Goal: Check status: Check status

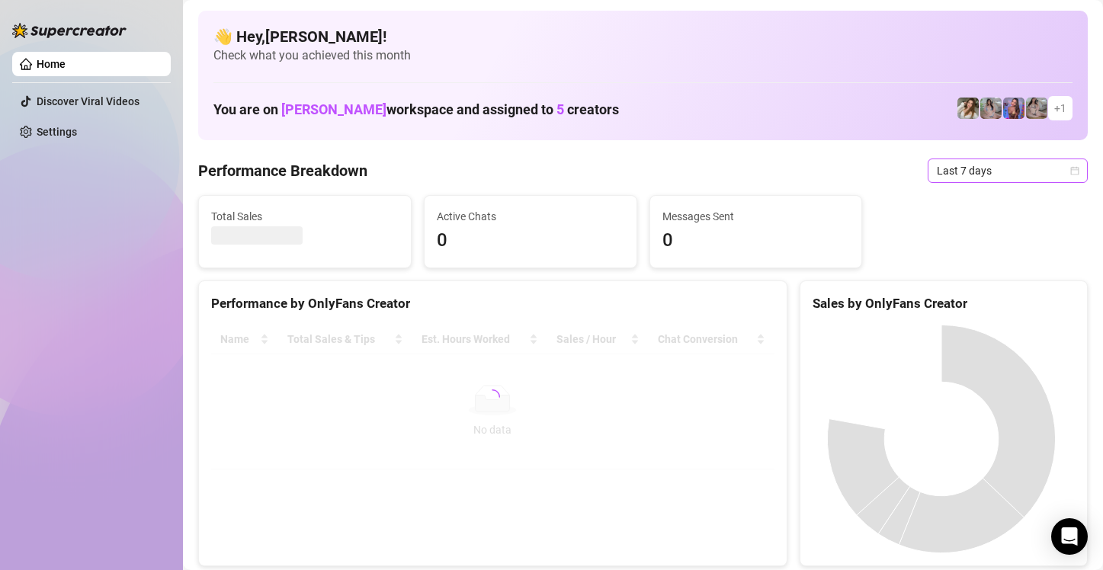
click at [1071, 168] on icon "calendar" at bounding box center [1075, 170] width 8 height 8
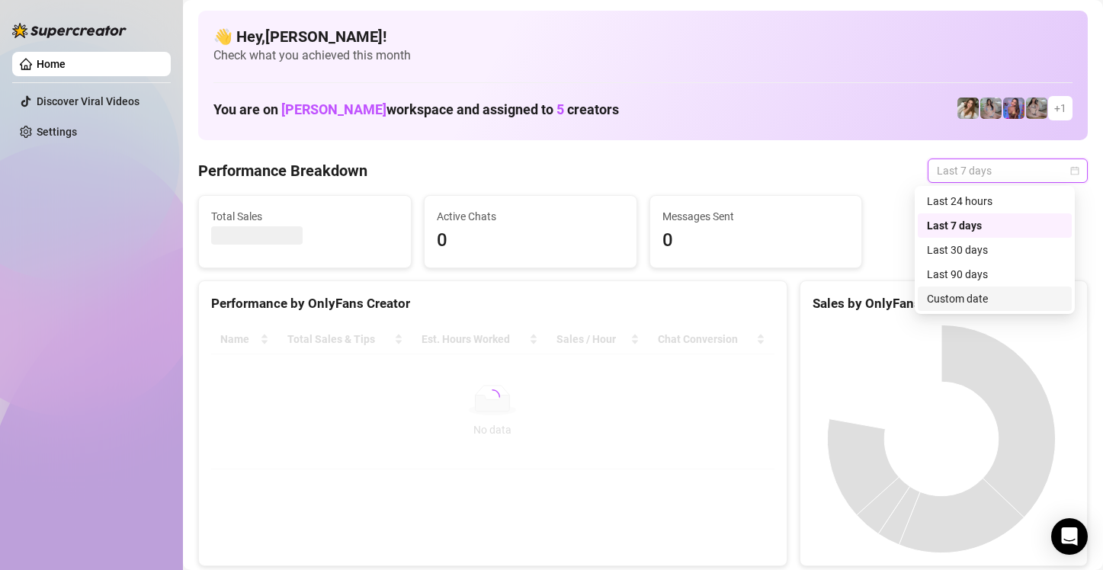
click at [986, 296] on div "Custom date" at bounding box center [995, 298] width 136 height 17
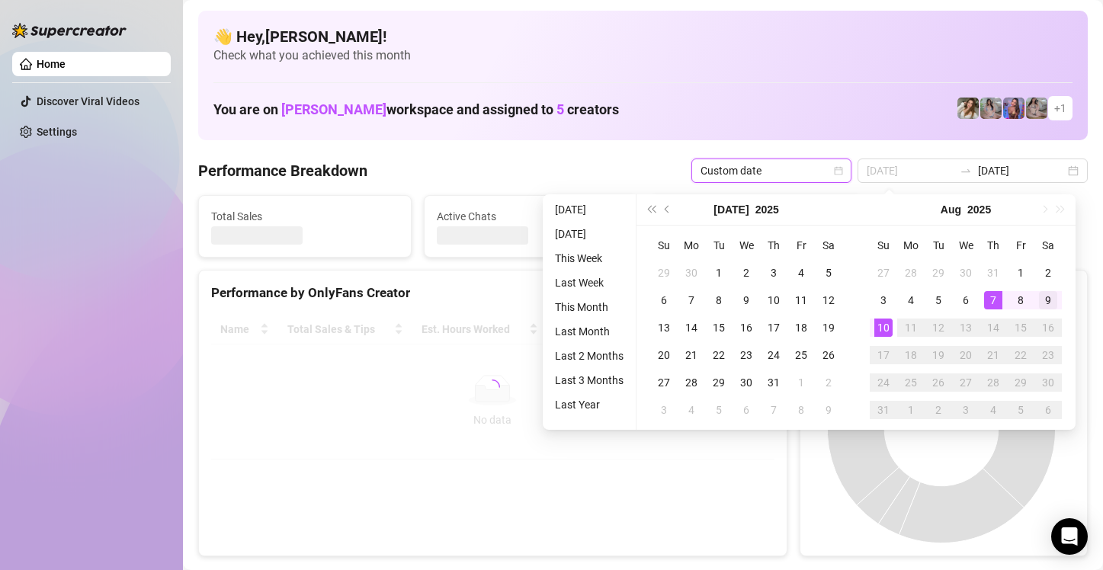
type input "[DATE]"
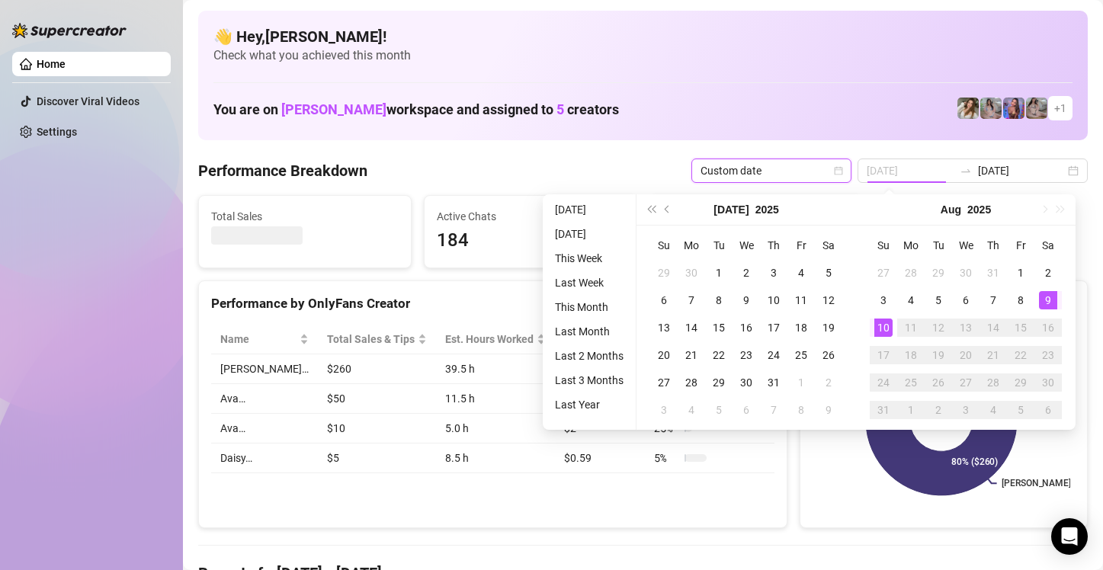
click at [1037, 297] on td "9" at bounding box center [1047, 300] width 27 height 27
type input "[DATE]"
